Goal: Transaction & Acquisition: Purchase product/service

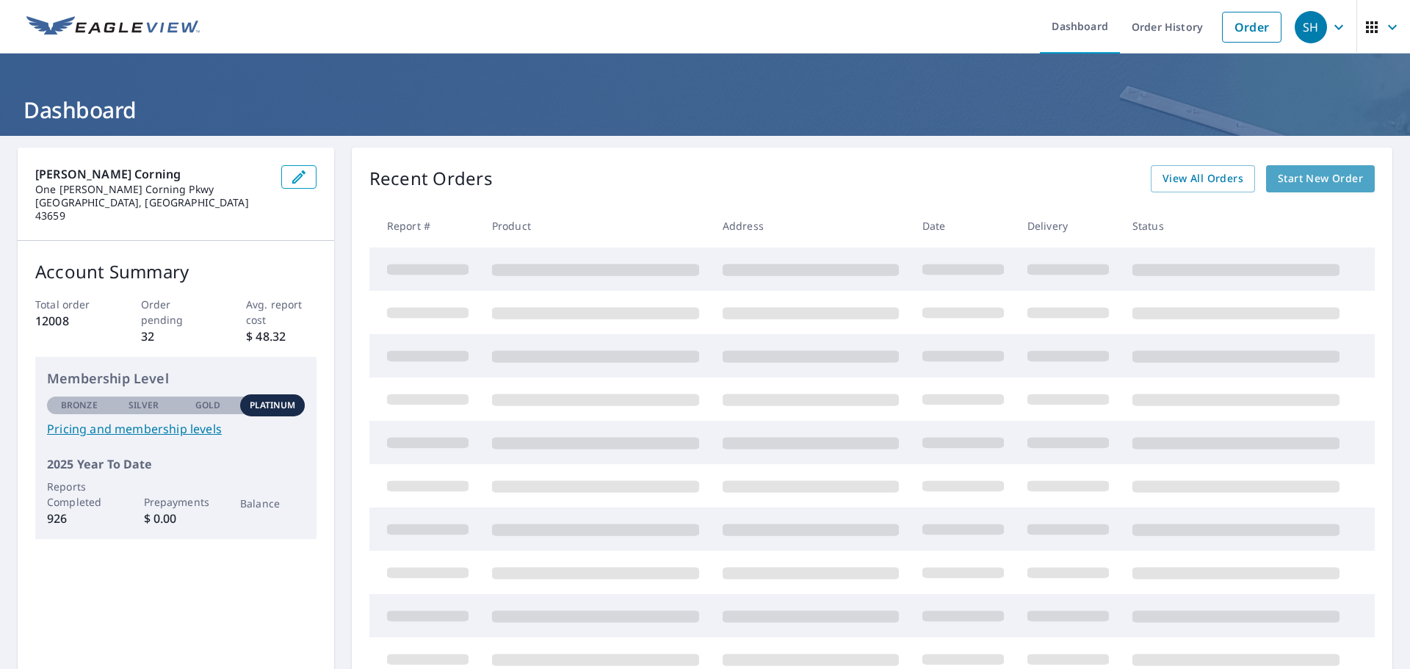
click at [1301, 176] on span "Start New Order" at bounding box center [1320, 179] width 85 height 18
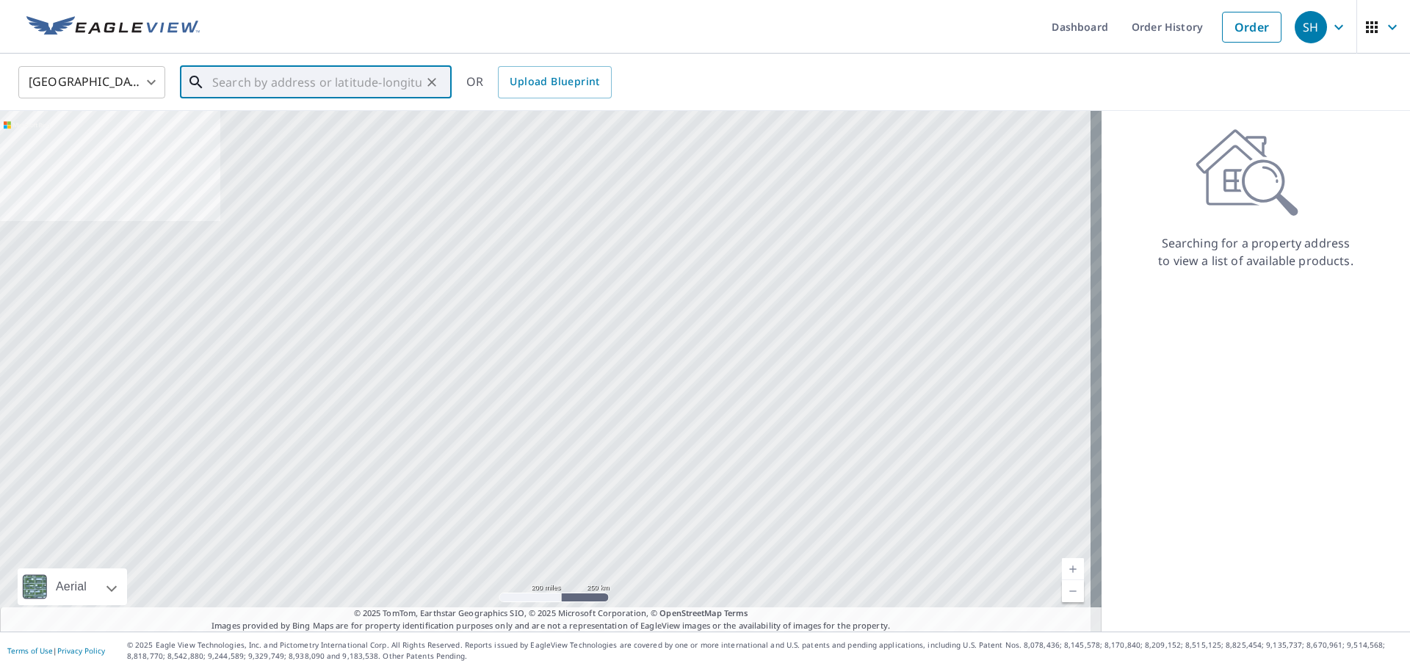
click at [287, 89] on input "text" at bounding box center [316, 82] width 209 height 41
paste input "218 VACATION LN"
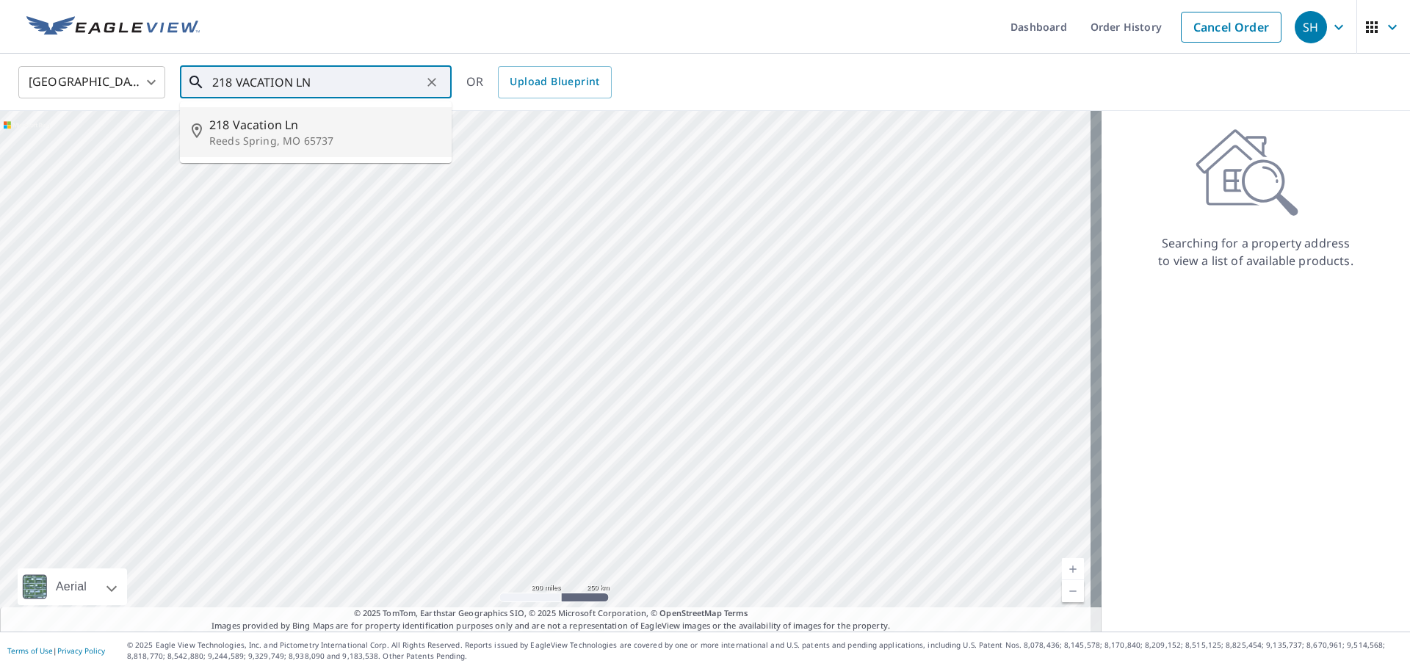
click at [261, 137] on p "Reeds Spring, MO 65737" at bounding box center [324, 141] width 231 height 15
type input "218 Vacation [GEOGRAPHIC_DATA]"
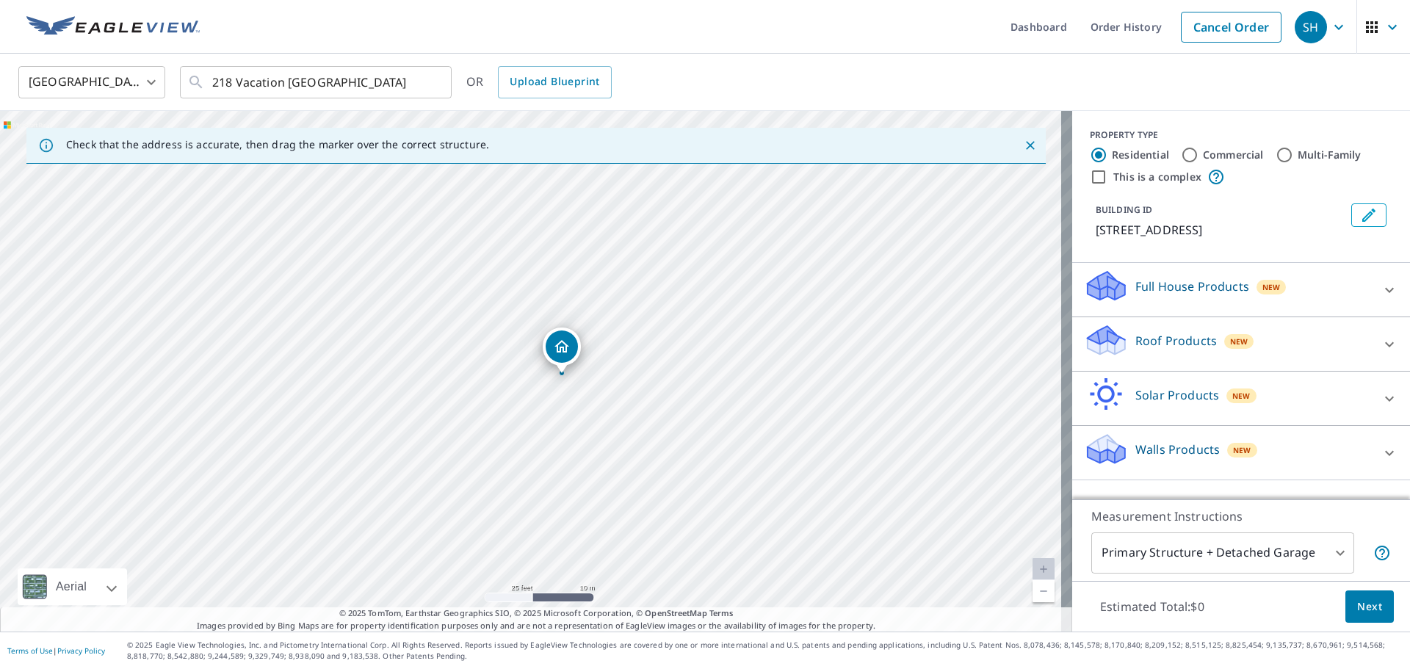
drag, startPoint x: 423, startPoint y: 376, endPoint x: 454, endPoint y: 380, distance: 31.2
click at [454, 380] on div "218 Vacation [GEOGRAPHIC_DATA]" at bounding box center [536, 371] width 1072 height 521
click at [1192, 339] on p "Roof Products" at bounding box center [1177, 341] width 82 height 18
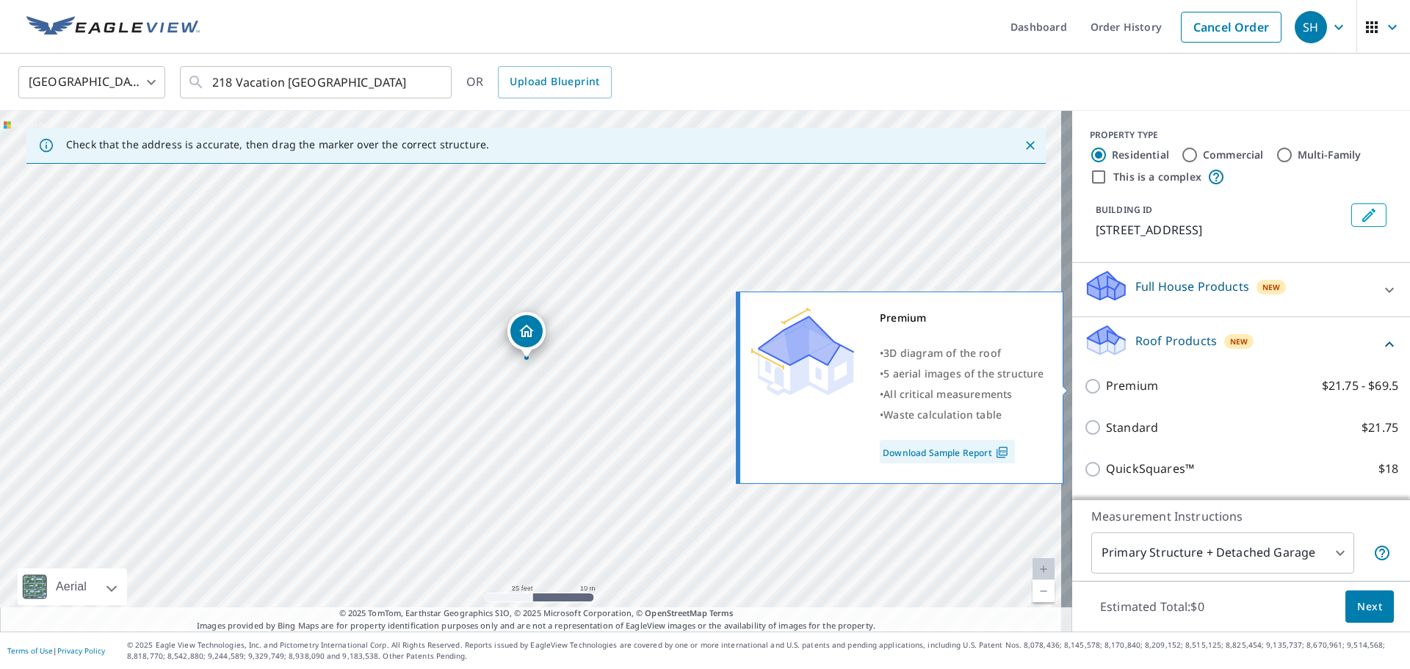
click at [1087, 385] on input "Premium $21.75 - $69.5" at bounding box center [1095, 387] width 22 height 18
checkbox input "true"
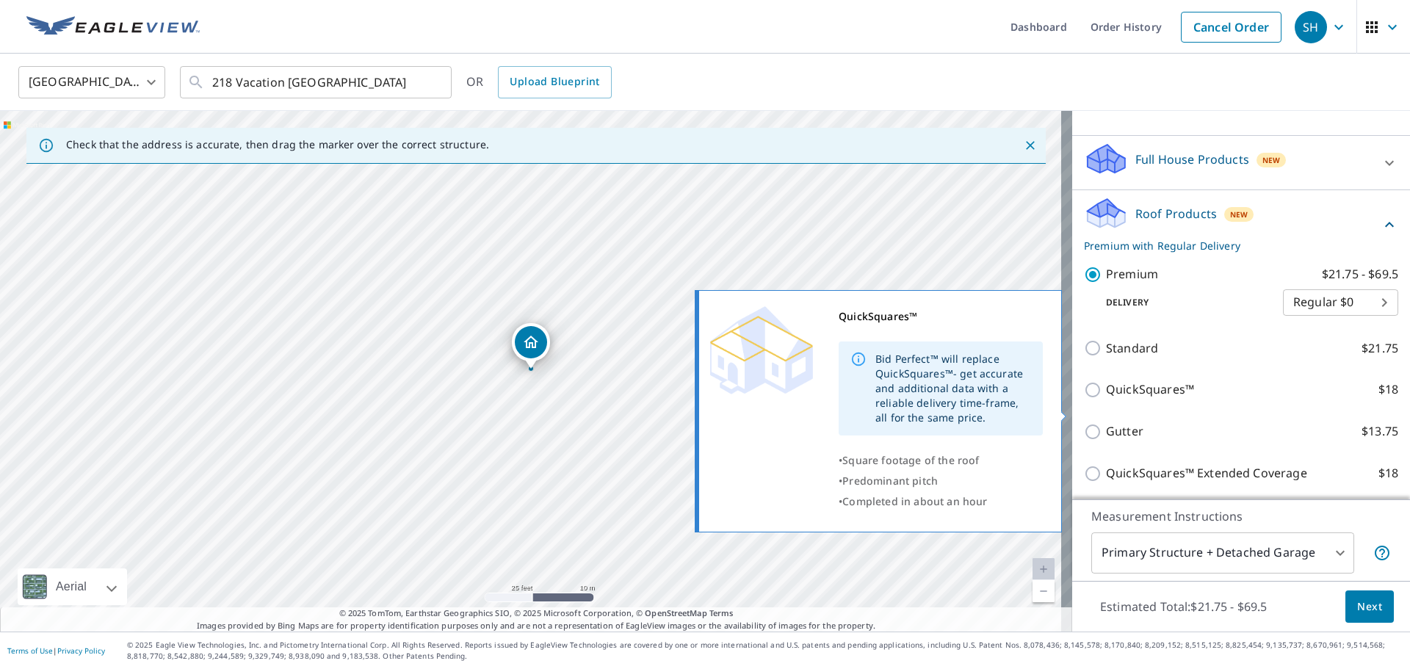
scroll to position [147, 0]
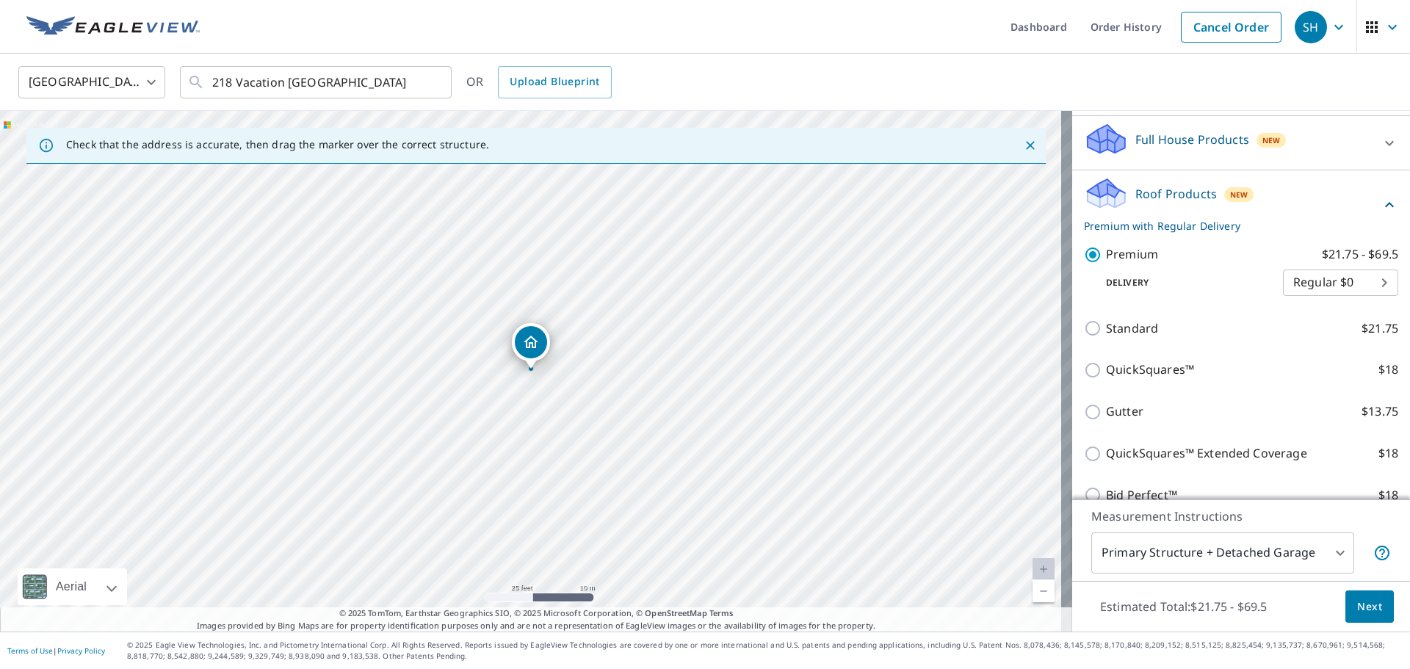
click at [1361, 605] on span "Next" at bounding box center [1369, 607] width 25 height 18
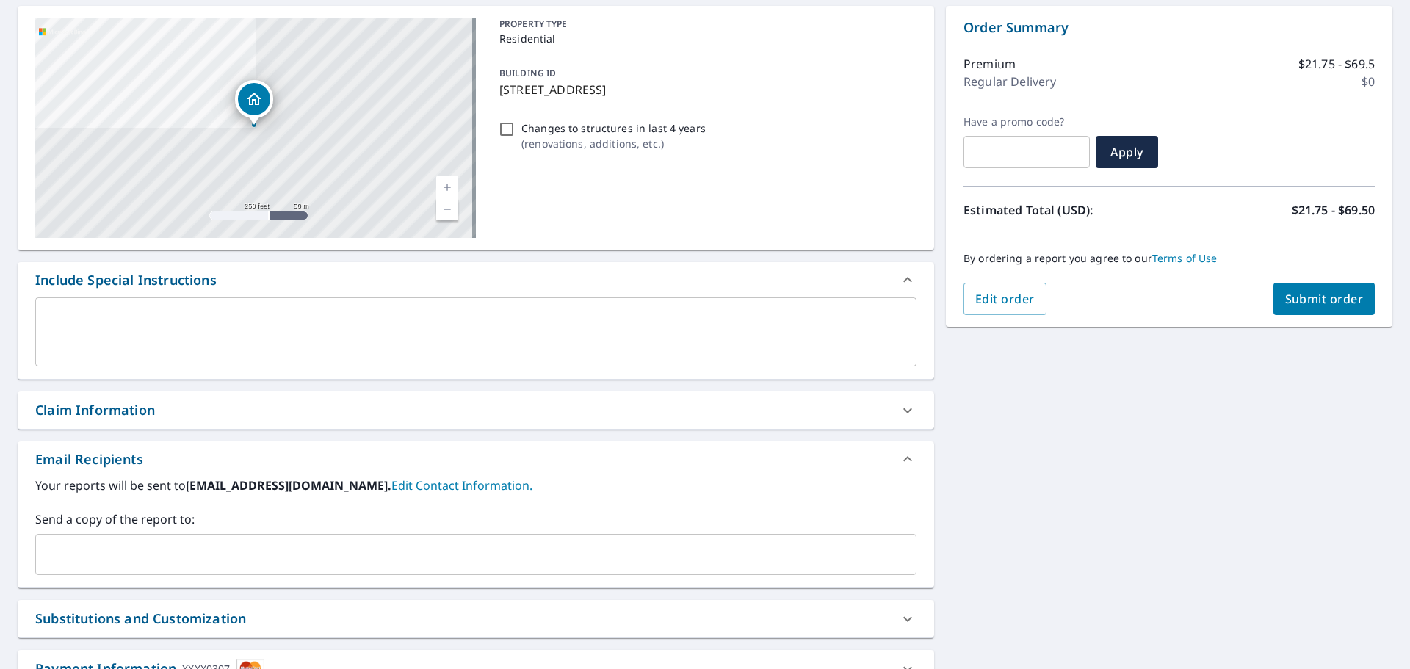
scroll to position [147, 0]
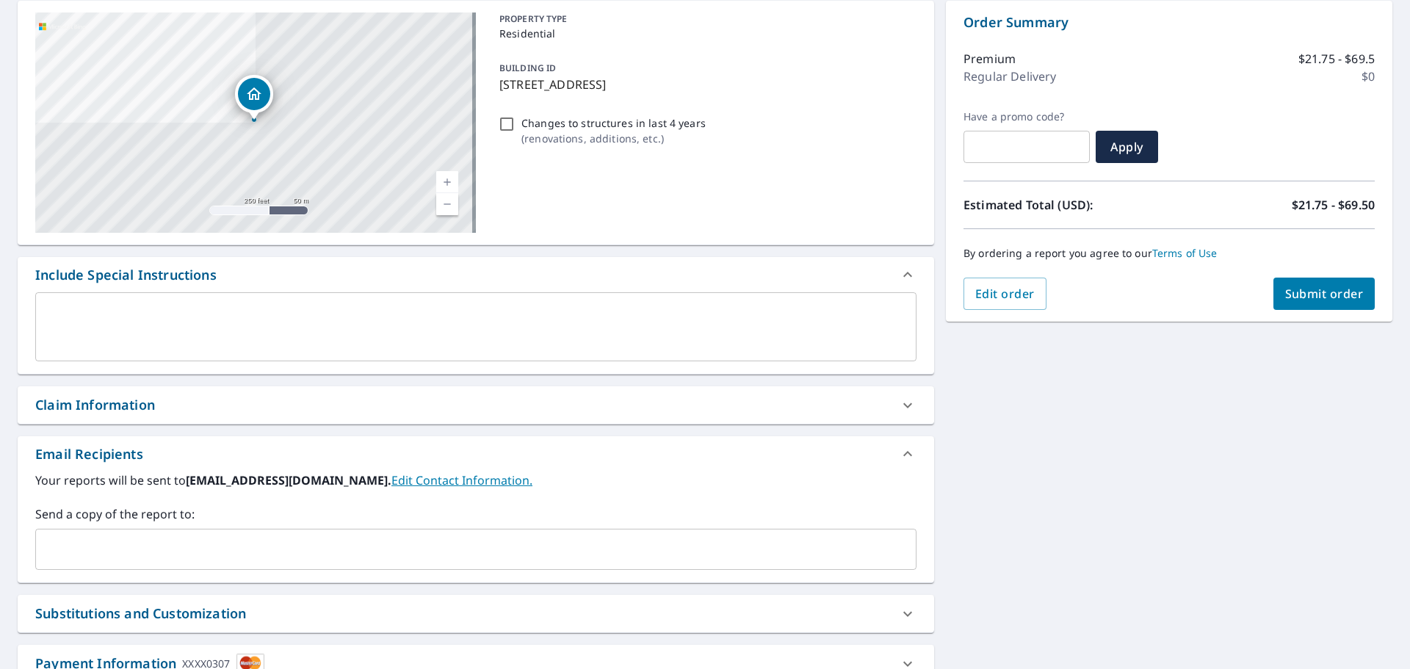
click at [281, 400] on div "Claim Information" at bounding box center [462, 405] width 855 height 20
checkbox input "true"
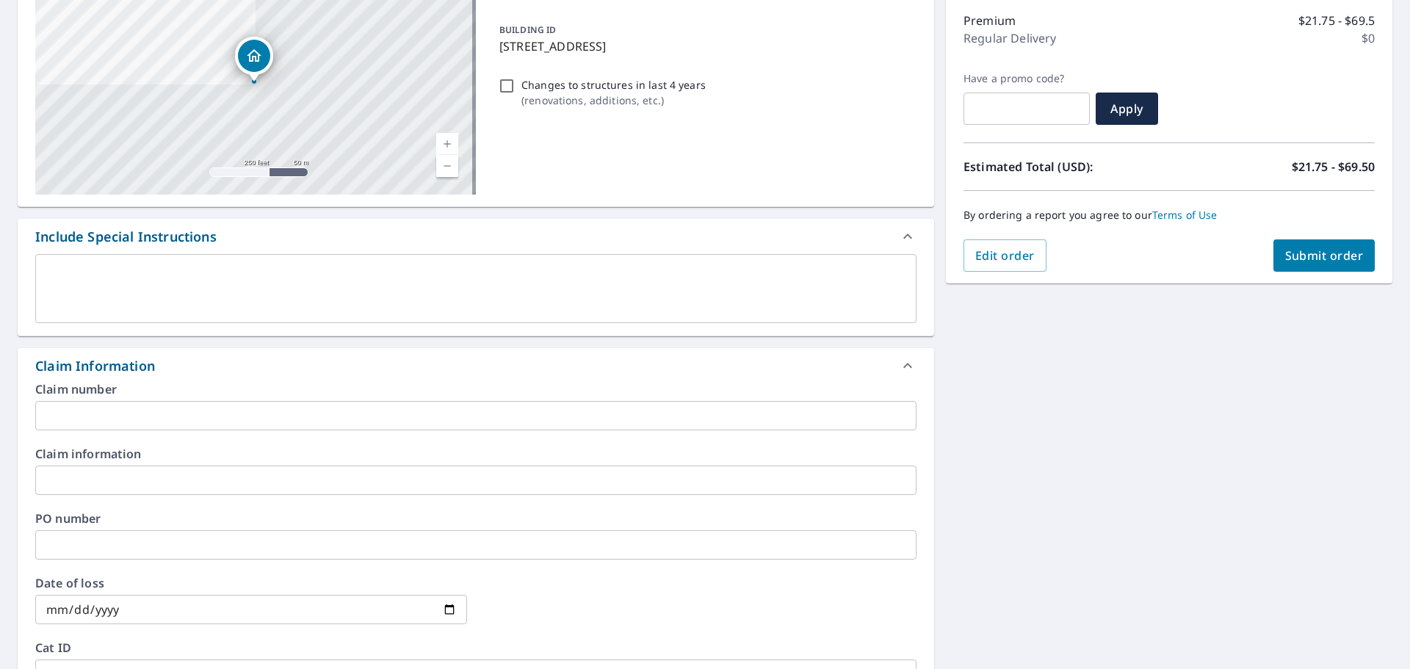
scroll to position [220, 0]
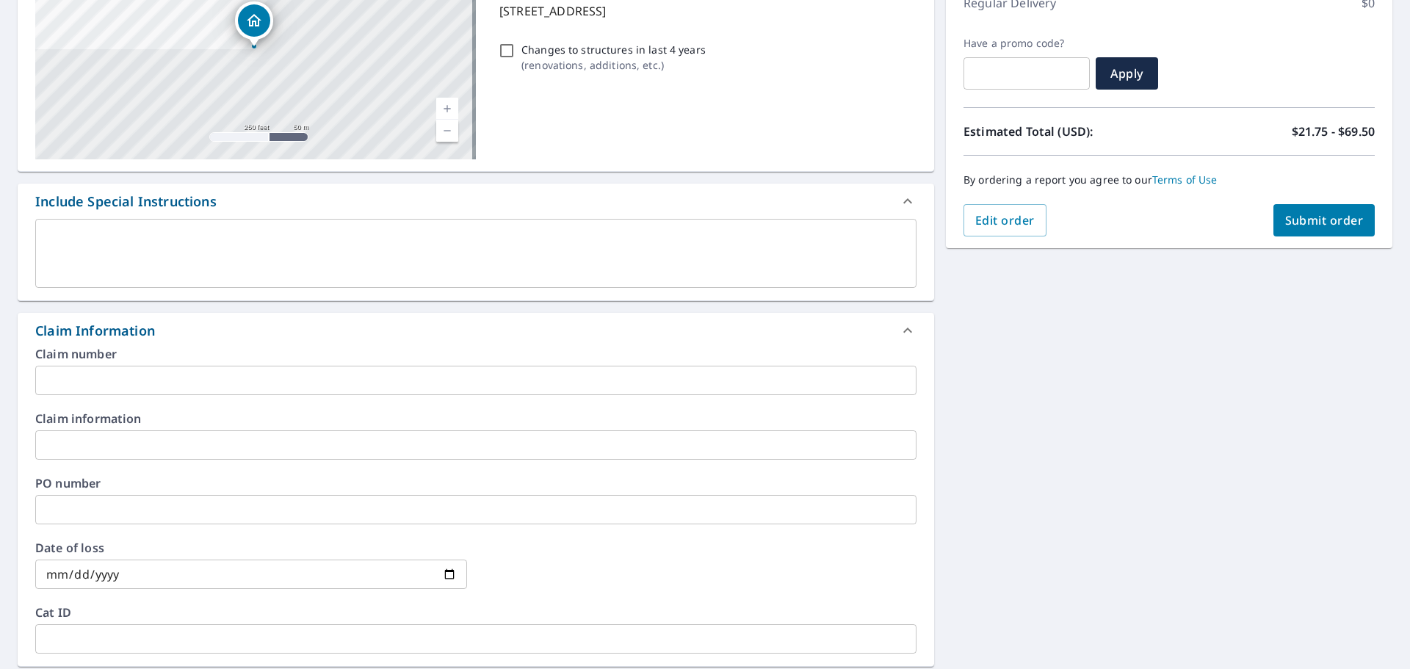
click at [65, 375] on input "text" at bounding box center [475, 380] width 881 height 29
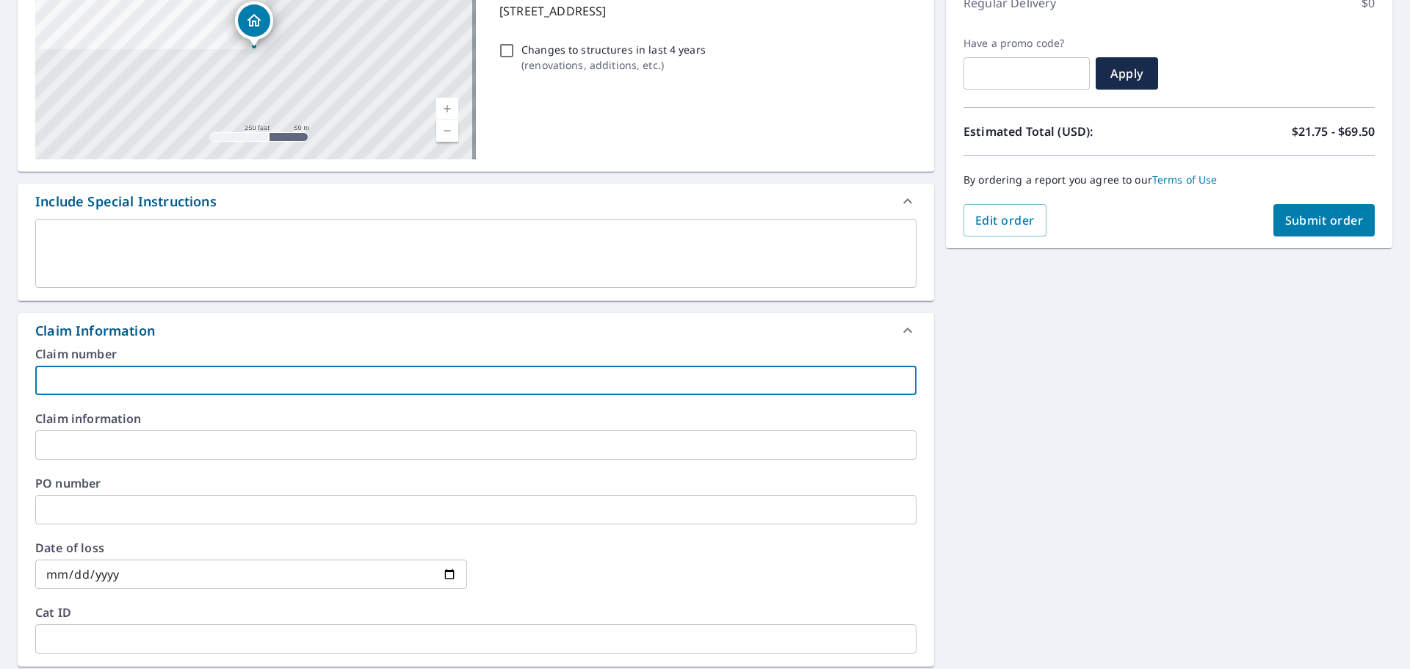
type input "2"
checkbox input "true"
type input "20"
checkbox input "true"
type input "206"
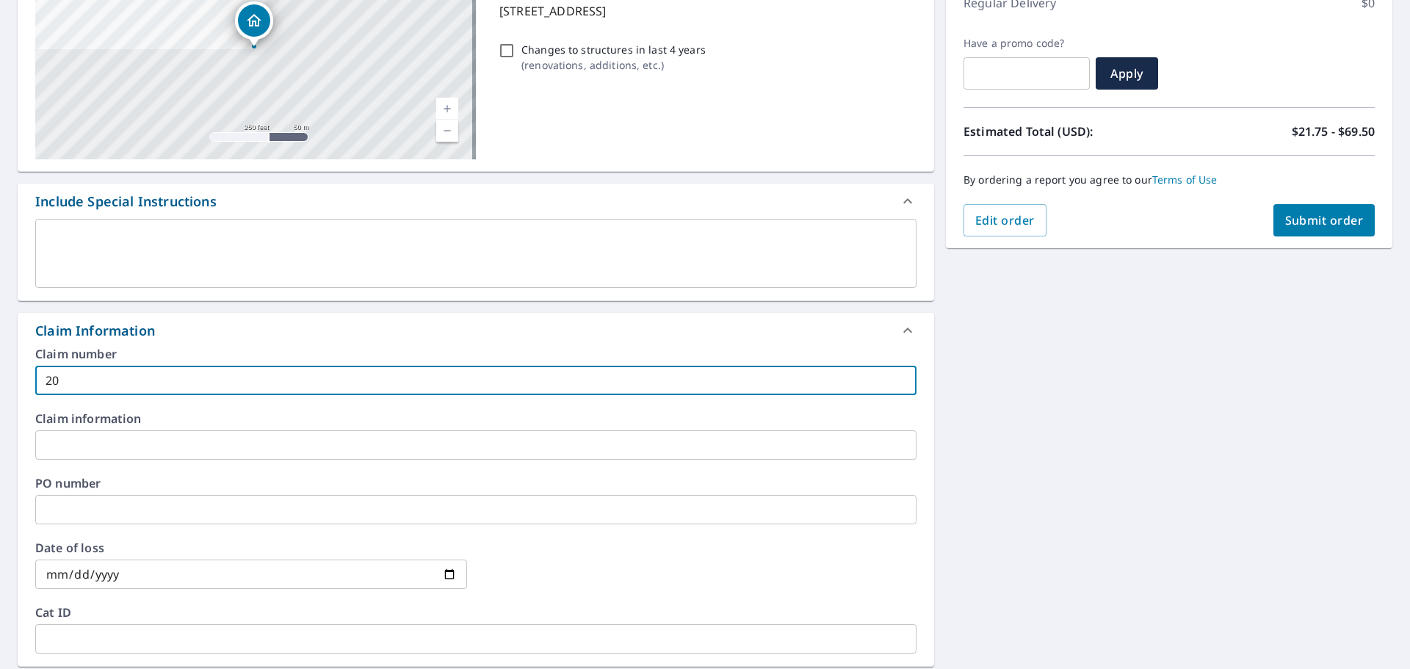
checkbox input "true"
type input "2061"
checkbox input "true"
type input "20617"
checkbox input "true"
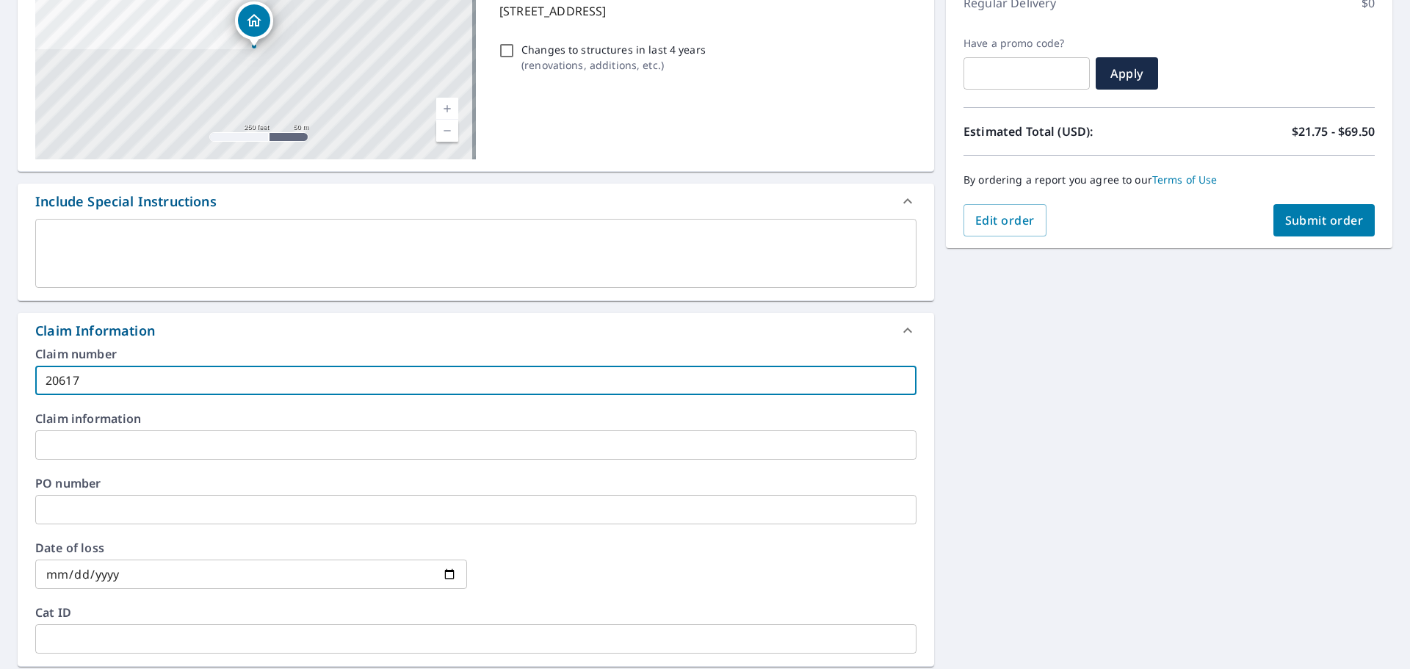
type input "206179"
checkbox input "true"
type input "2061795"
checkbox input "true"
type input "20617959"
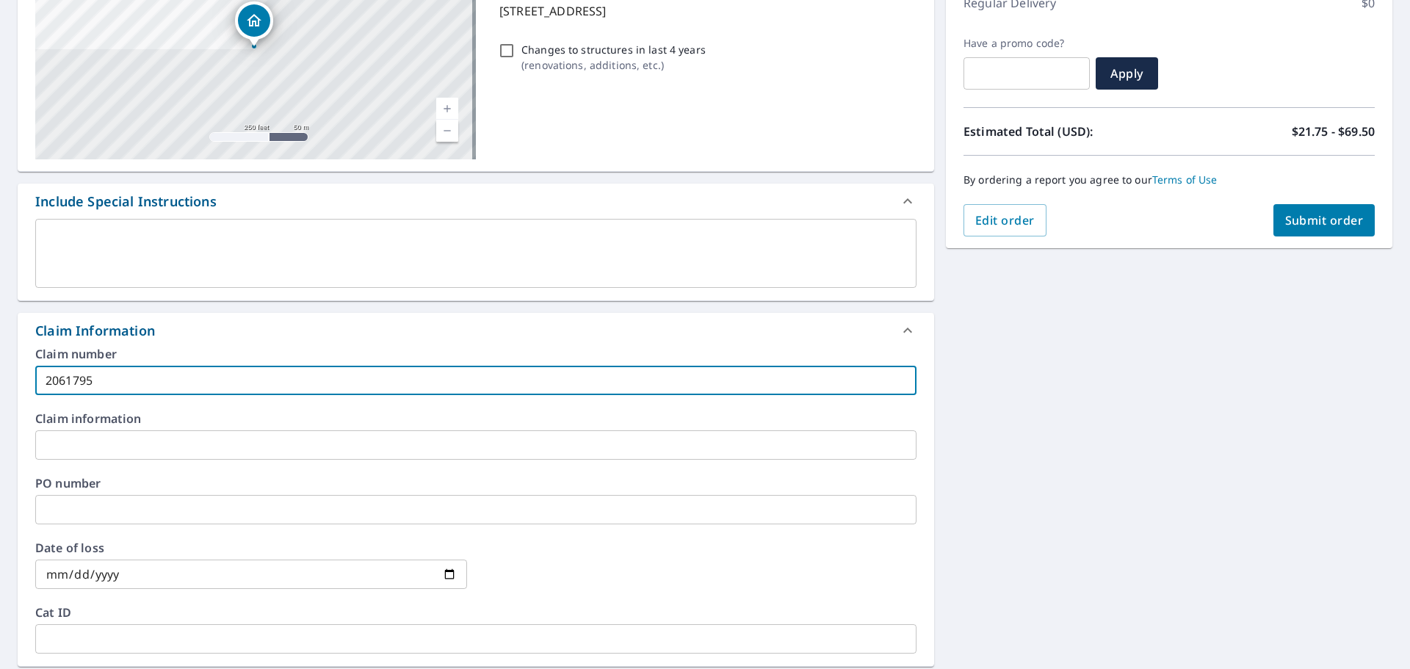
checkbox input "true"
type input "20617959"
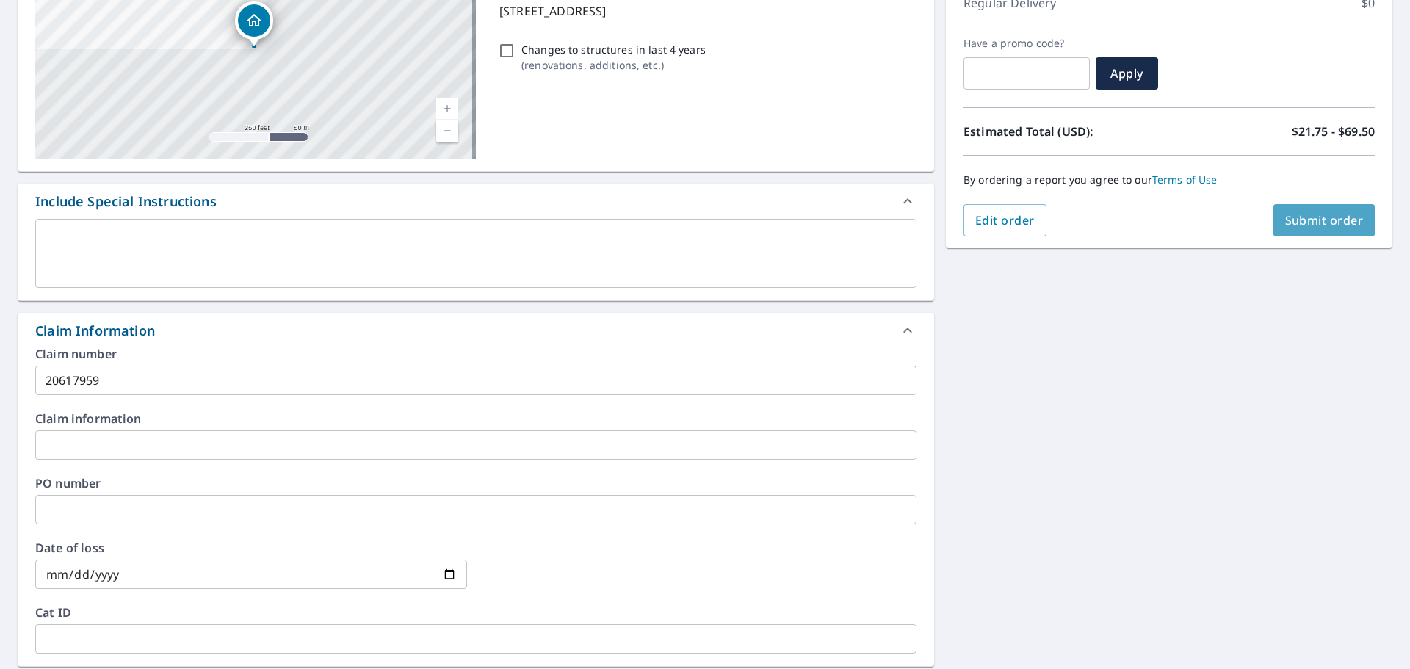
click at [1305, 222] on span "Submit order" at bounding box center [1324, 220] width 79 height 16
checkbox input "true"
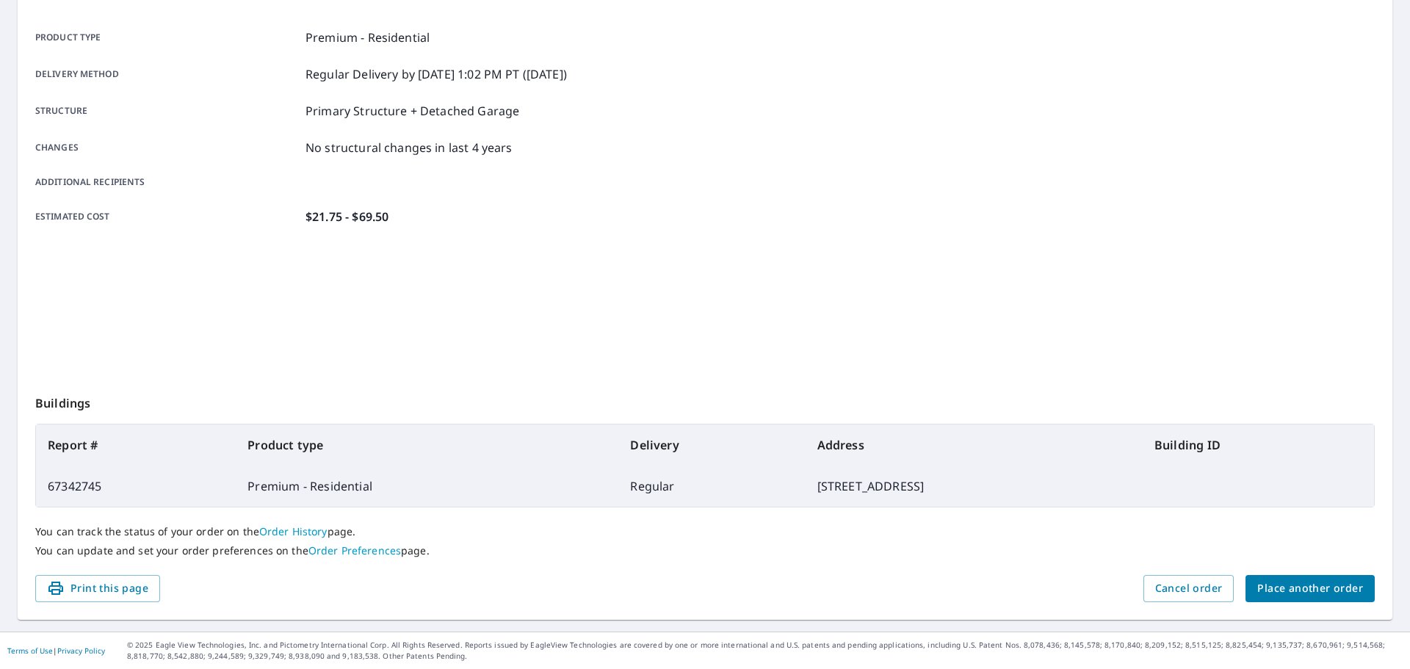
scroll to position [195, 0]
